Goal: Find specific page/section: Find specific page/section

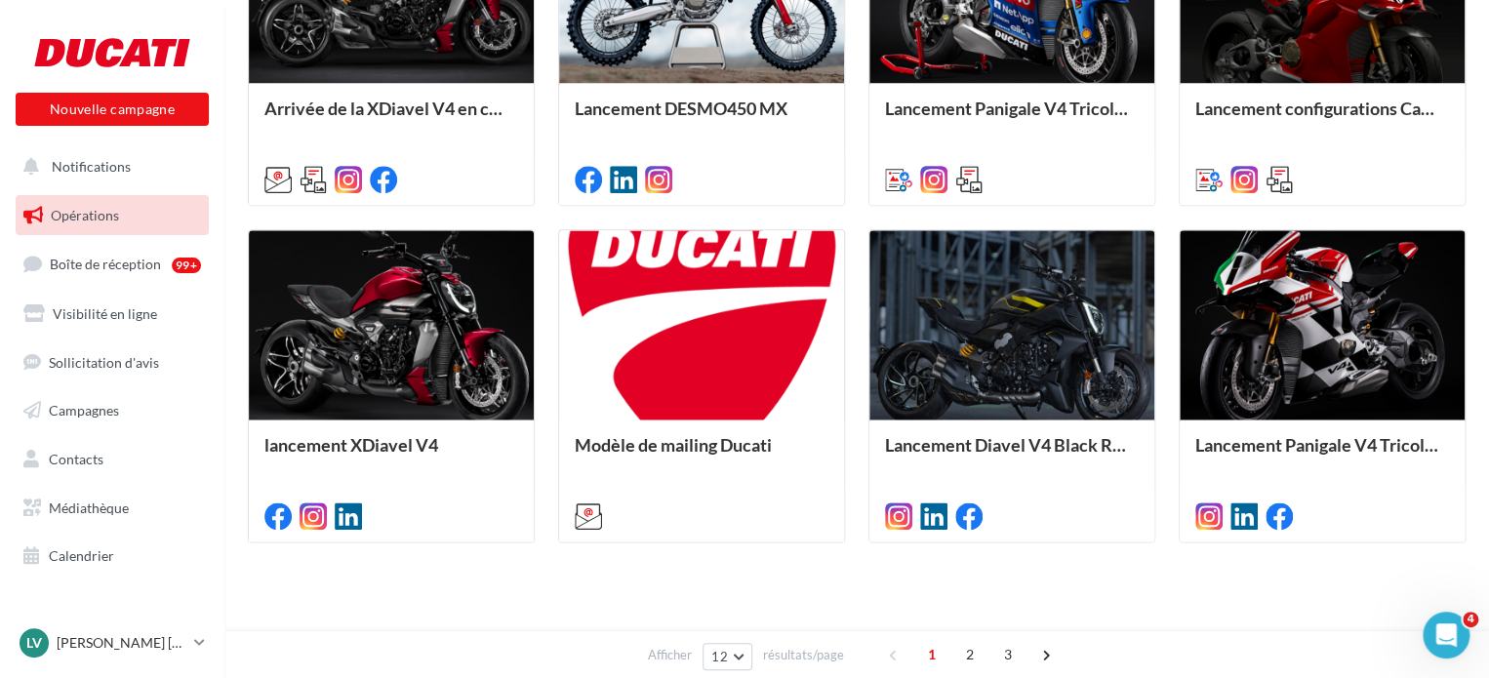
scroll to position [1037, 0]
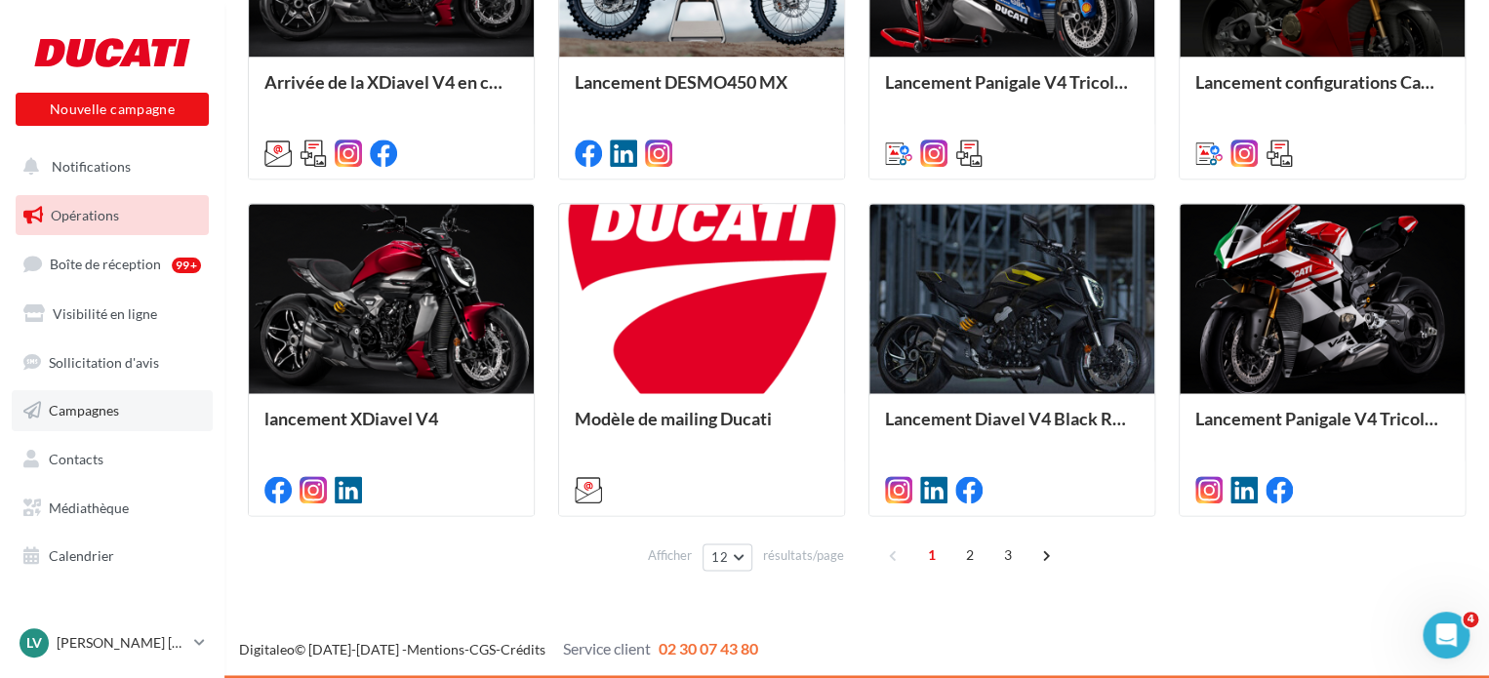
click at [115, 426] on link "Campagnes" at bounding box center [112, 410] width 201 height 41
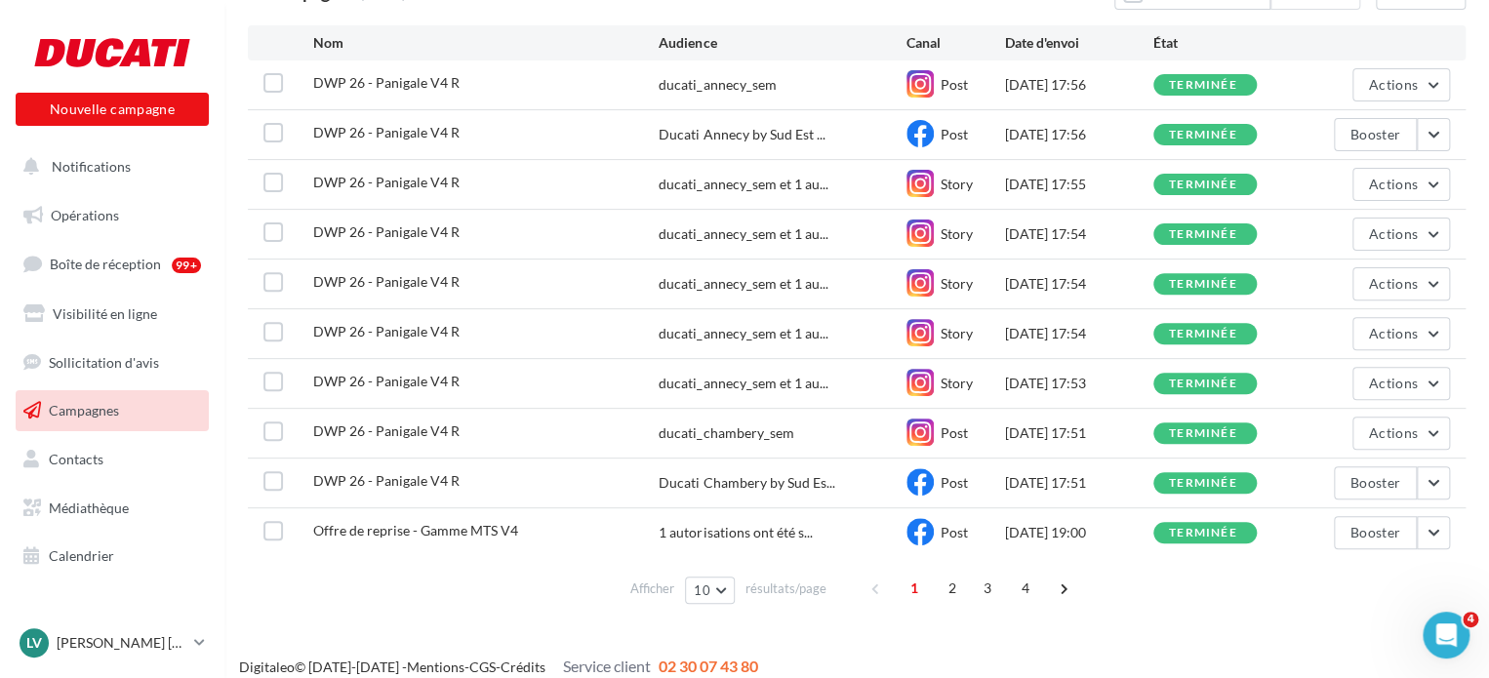
scroll to position [210, 0]
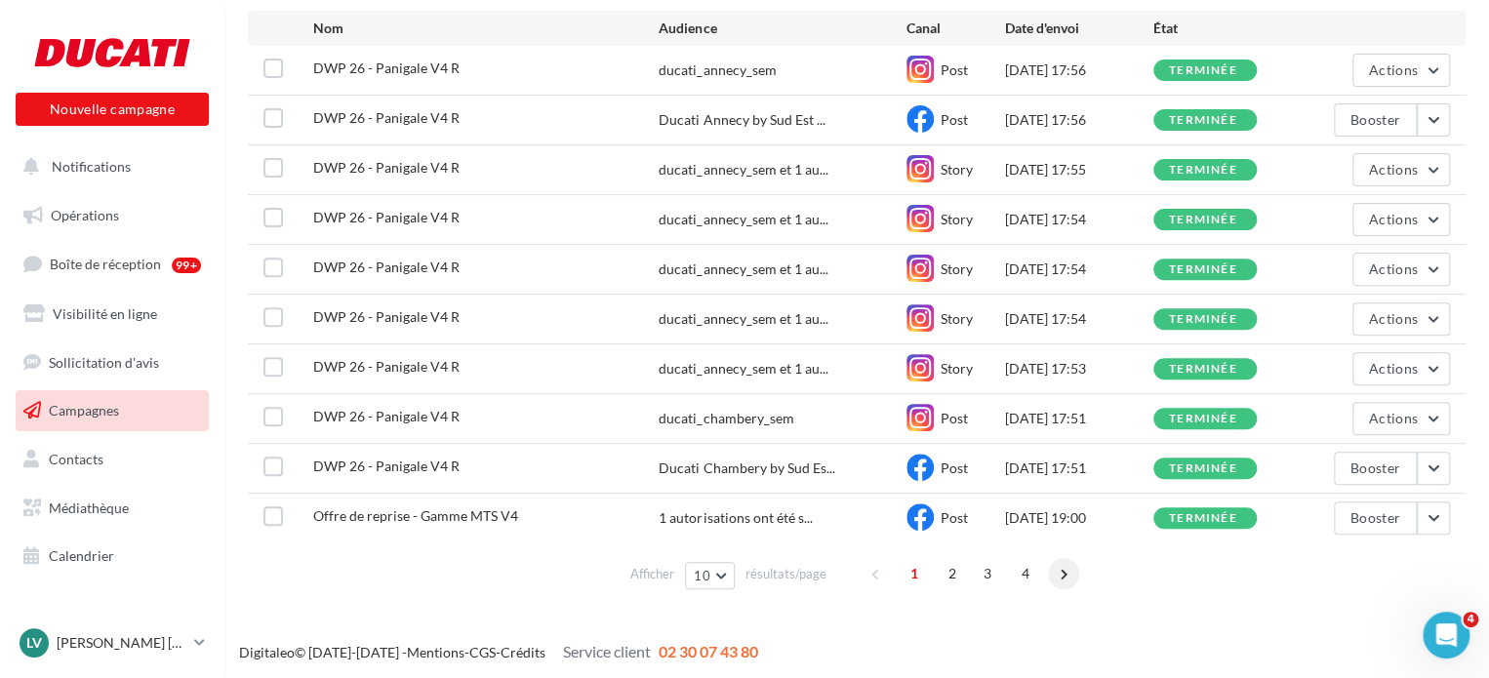
click at [1072, 573] on span at bounding box center [1063, 573] width 31 height 31
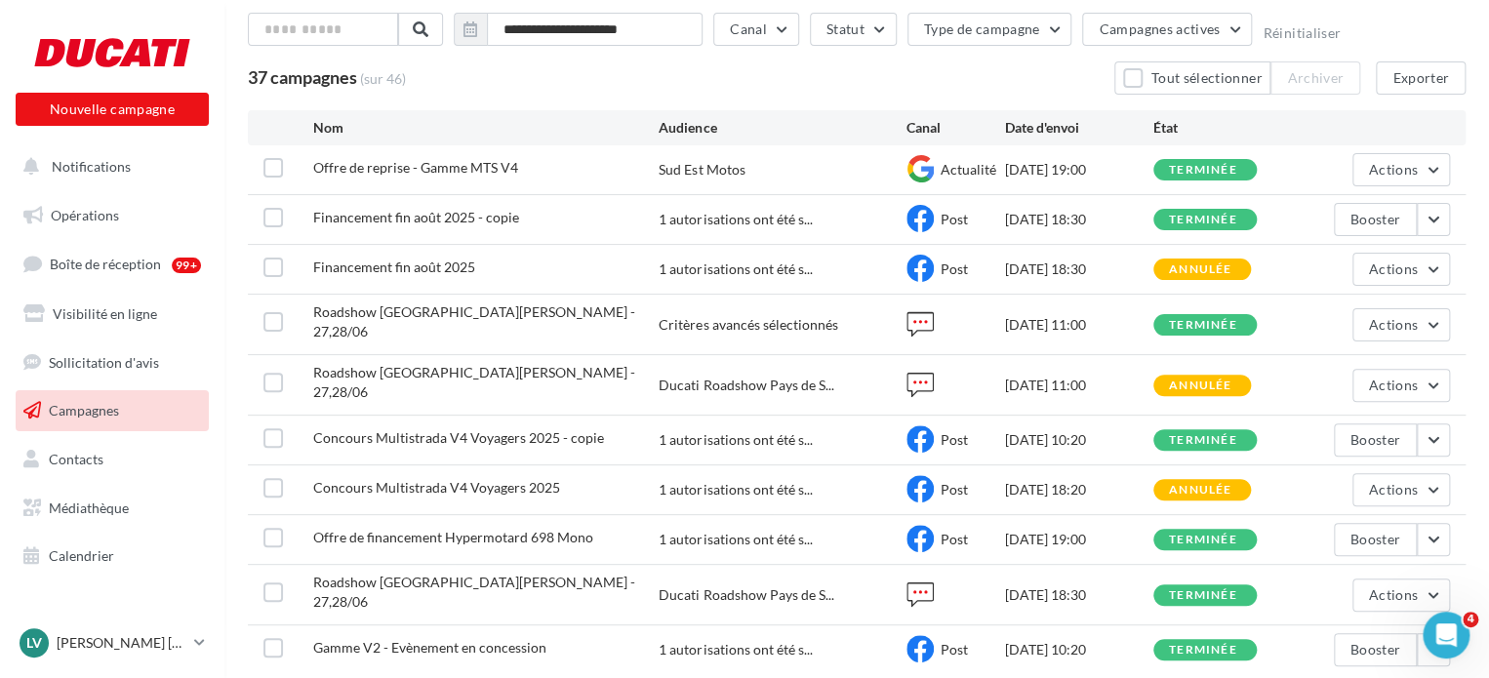
scroll to position [0, 0]
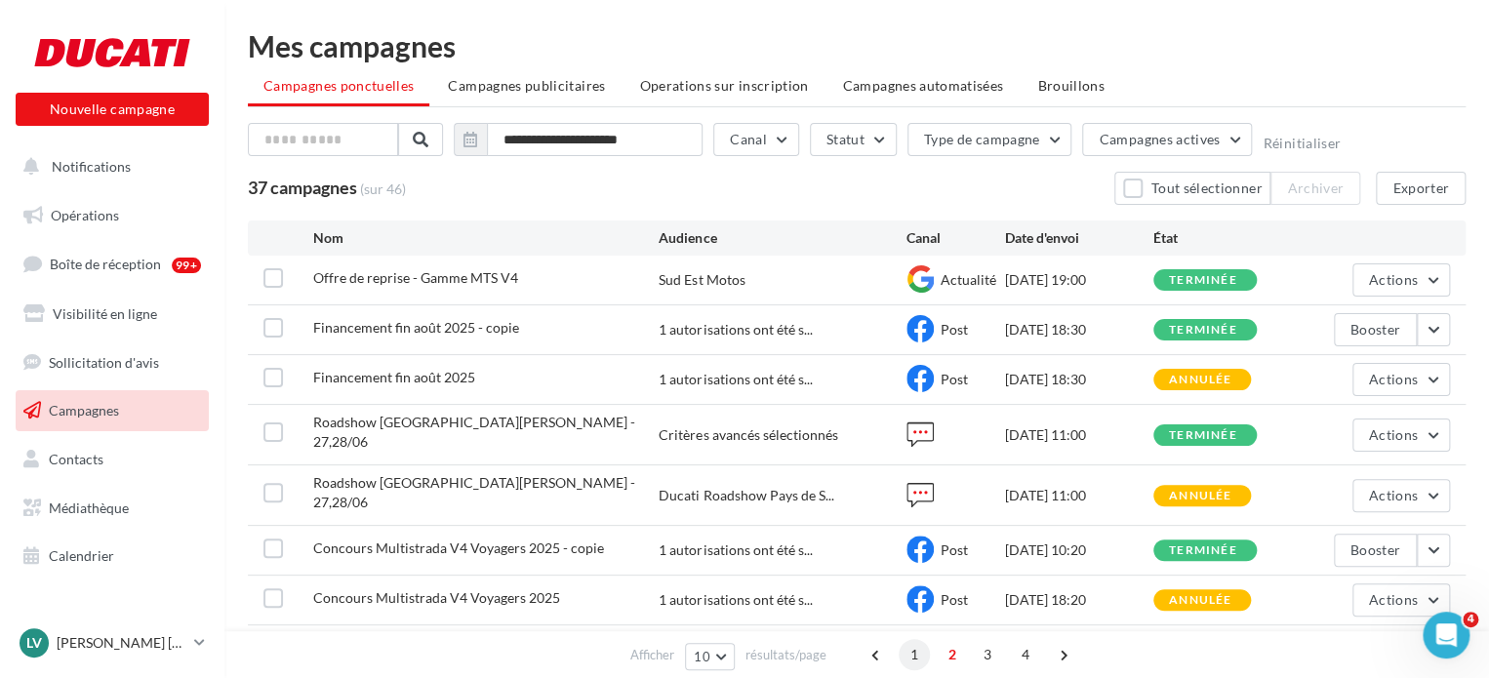
click at [912, 663] on span "1" at bounding box center [914, 654] width 31 height 31
